Goal: Task Accomplishment & Management: Complete application form

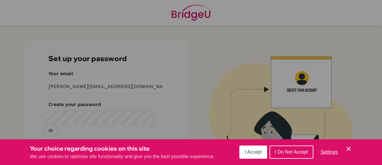
click at [197, 63] on div "Cookie Preferences" at bounding box center [191, 82] width 382 height 165
click at [262, 150] on button "I Accept" at bounding box center [254, 151] width 28 height 13
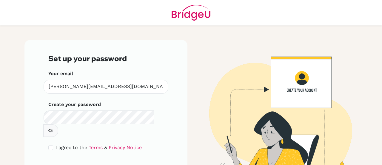
scroll to position [20, 0]
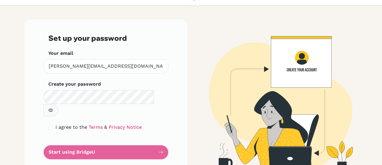
click at [58, 104] on button "button" at bounding box center [50, 110] width 15 height 13
click at [123, 137] on form "Set up your password Your email daphne@dysh.tyc.edu.tw Invalid email Create you…" at bounding box center [105, 96] width 115 height 125
click at [157, 141] on form "Set up your password Your email daphne@dysh.tyc.edu.tw Invalid email Create you…" at bounding box center [105, 96] width 115 height 125
click at [178, 126] on div "Set up your password Your email daphne@dysh.tyc.edu.tw Invalid email Create you…" at bounding box center [105, 96] width 163 height 154
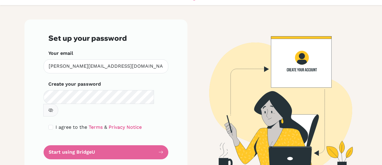
click at [131, 138] on form "Set up your password Your email daphne@dysh.tyc.edu.tw Invalid email Create you…" at bounding box center [105, 96] width 115 height 125
click at [160, 46] on form "Set up your password Your email daphne@dysh.tyc.edu.tw Invalid email Create you…" at bounding box center [105, 96] width 115 height 125
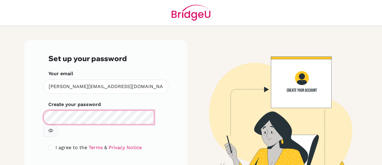
scroll to position [20, 0]
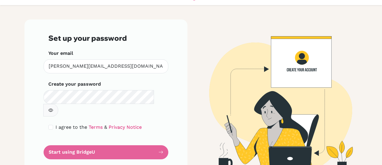
click at [64, 138] on form "Set up your password Your email [PERSON_NAME][EMAIL_ADDRESS][DOMAIN_NAME] Inval…" at bounding box center [105, 96] width 115 height 125
click at [151, 140] on form "Set up your password Your email [PERSON_NAME][EMAIL_ADDRESS][DOMAIN_NAME] Inval…" at bounding box center [105, 96] width 115 height 125
click at [161, 138] on div "Set up your password Your email daphne@dysh.tyc.edu.tw Invalid email Create you…" at bounding box center [105, 96] width 163 height 154
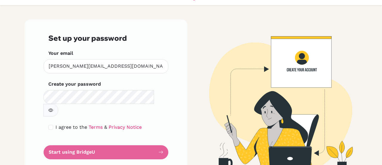
click at [118, 139] on form "Set up your password Your email daphne@dysh.tyc.edu.tw Invalid email Create you…" at bounding box center [105, 96] width 115 height 125
click at [159, 138] on form "Set up your password Your email daphne@dysh.tyc.edu.tw Invalid email Create you…" at bounding box center [105, 96] width 115 height 125
click at [80, 137] on form "Set up your password Your email daphne@dysh.tyc.edu.tw Invalid email Create you…" at bounding box center [105, 96] width 115 height 125
click at [85, 137] on form "Set up your password Your email daphne@dysh.tyc.edu.tw Invalid email Create you…" at bounding box center [105, 96] width 115 height 125
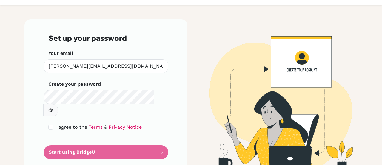
click at [160, 139] on form "Set up your password Your email daphne@dysh.tyc.edu.tw Invalid email Create you…" at bounding box center [105, 96] width 115 height 125
click at [76, 137] on form "Set up your password Your email daphne@dysh.tyc.edu.tw Invalid email Create you…" at bounding box center [105, 96] width 115 height 125
click at [156, 138] on form "Set up your password Your email daphne@dysh.tyc.edu.tw Invalid email Create you…" at bounding box center [105, 96] width 115 height 125
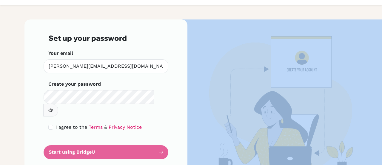
click at [156, 138] on form "Set up your password Your email daphne@dysh.tyc.edu.tw Invalid email Create you…" at bounding box center [105, 96] width 115 height 125
click at [292, 103] on img at bounding box center [276, 96] width 341 height 154
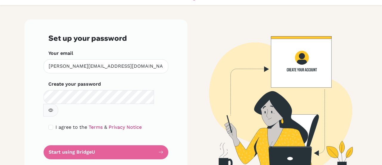
click at [167, 55] on div "Set up your password Your email daphne@dysh.tyc.edu.tw Invalid email Create you…" at bounding box center [105, 96] width 163 height 154
click at [112, 136] on form "Set up your password Your email daphne@dysh.tyc.edu.tw Invalid email Create you…" at bounding box center [105, 96] width 115 height 125
click at [26, 114] on div "Set up your password Your email daphne@dysh.tyc.edu.tw Invalid email Create you…" at bounding box center [105, 96] width 163 height 154
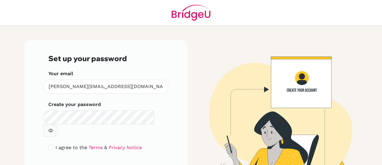
scroll to position [20, 0]
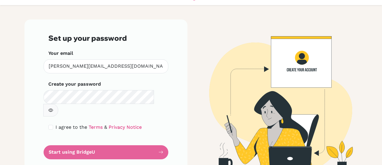
click at [171, 117] on div "Set up your password Your email daphne@dysh.tyc.edu.tw Invalid email Create you…" at bounding box center [105, 96] width 163 height 154
click at [51, 123] on div "I agree to the Terms & Privacy Notice" at bounding box center [105, 126] width 115 height 7
click at [48, 125] on input "checkbox" at bounding box center [50, 127] width 5 height 5
checkbox input "true"
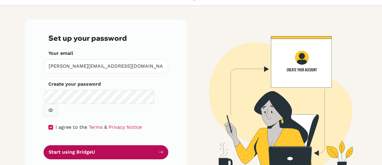
click at [128, 145] on button "Start using BridgeU" at bounding box center [106, 152] width 125 height 14
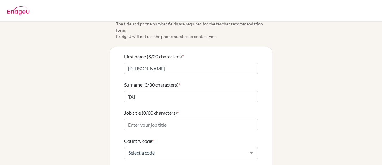
scroll to position [30, 0]
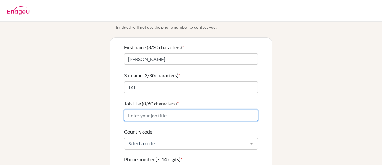
click at [188, 109] on input "Job title (0/60 characters) *" at bounding box center [191, 114] width 134 height 11
type input "PE teacher / CAS Assistance"
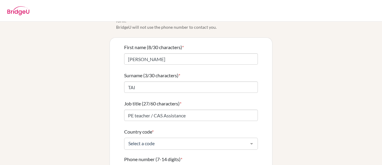
click at [191, 141] on div "Select a code" at bounding box center [191, 143] width 134 height 12
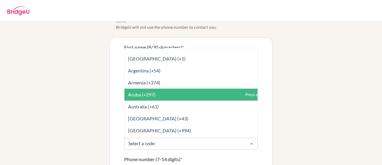
scroll to position [120, 0]
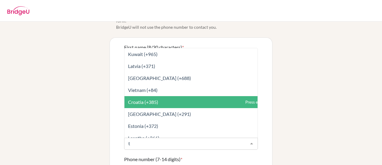
type input "ta"
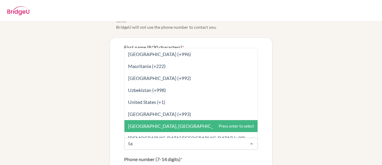
click at [175, 123] on span "Taiwan, Republic Of China (+886)" at bounding box center [184, 126] width 113 height 6
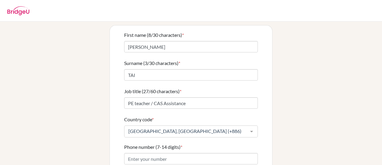
scroll to position [102, 0]
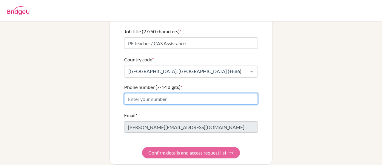
click at [183, 93] on input "Phone number (7-14 digits) *" at bounding box center [191, 98] width 134 height 11
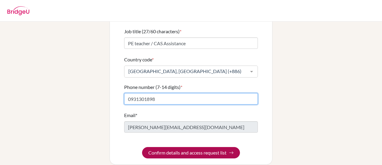
type input "0931301898"
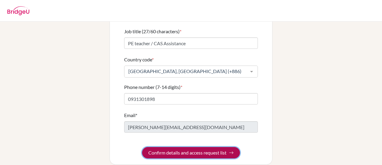
click at [191, 147] on button "Confirm details and access request list" at bounding box center [191, 152] width 98 height 11
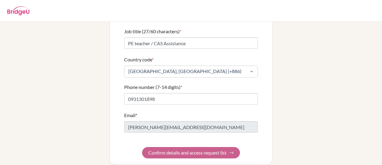
scroll to position [0, 0]
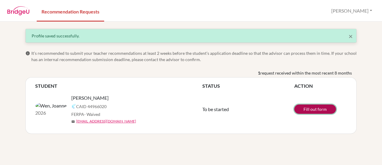
click at [313, 110] on link "Fill out form" at bounding box center [316, 108] width 42 height 9
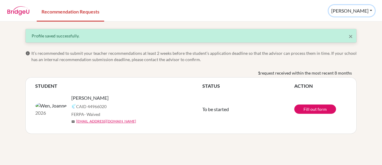
click at [373, 10] on button "HSIU-HUI" at bounding box center [352, 10] width 46 height 11
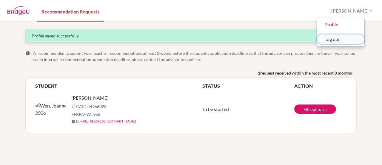
click at [359, 39] on button "Log out" at bounding box center [341, 39] width 47 height 10
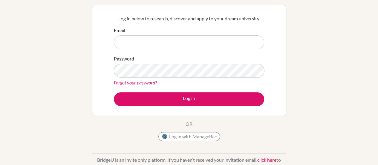
scroll to position [60, 0]
